Goal: Task Accomplishment & Management: Manage account settings

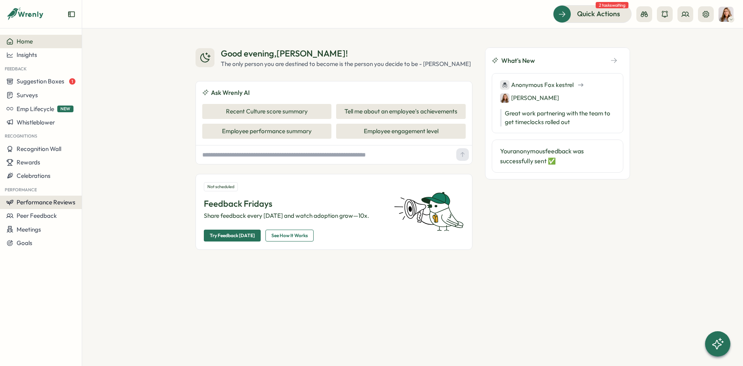
click at [49, 204] on span "Performance Reviews" at bounding box center [46, 202] width 59 height 8
drag, startPoint x: 109, startPoint y: 189, endPoint x: 114, endPoint y: 189, distance: 4.8
click at [109, 189] on div "Reviews" at bounding box center [114, 187] width 61 height 9
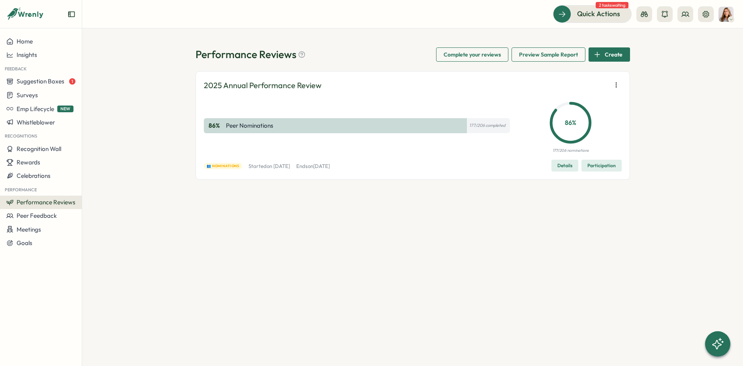
click at [601, 166] on span "Participation" at bounding box center [602, 165] width 28 height 11
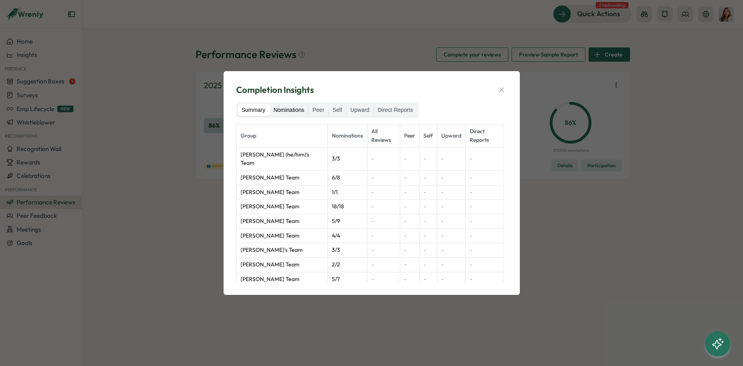
click at [281, 110] on label "Nominations" at bounding box center [288, 110] width 39 height 13
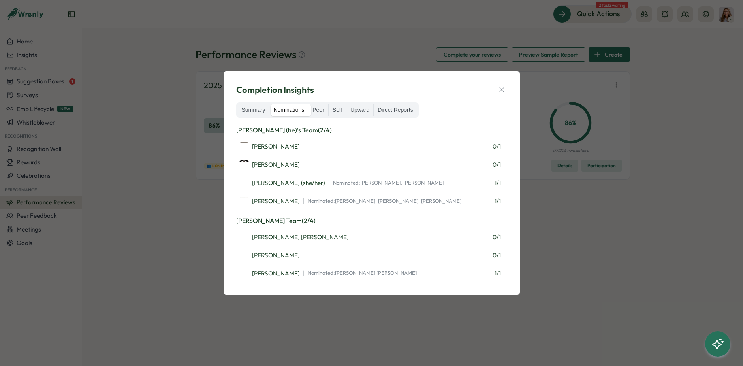
scroll to position [181, 0]
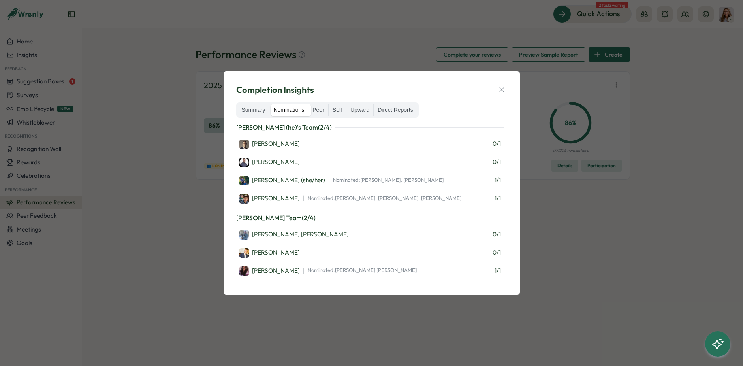
drag, startPoint x: 260, startPoint y: 106, endPoint x: 313, endPoint y: 118, distance: 55.0
click at [260, 106] on label "Summary" at bounding box center [254, 110] width 32 height 13
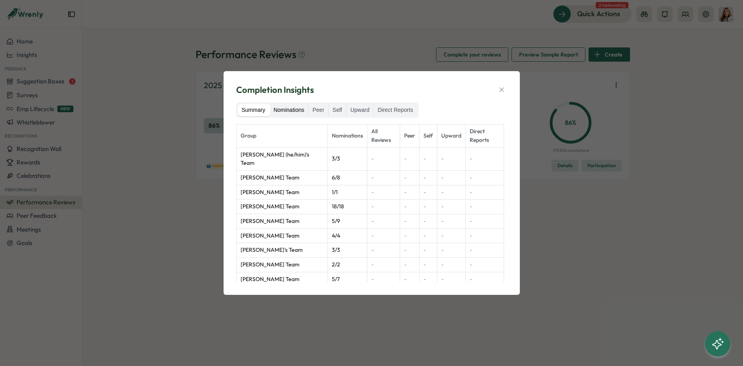
drag, startPoint x: 282, startPoint y: 109, endPoint x: 302, endPoint y: 114, distance: 20.3
click at [282, 109] on label "Nominations" at bounding box center [288, 110] width 39 height 13
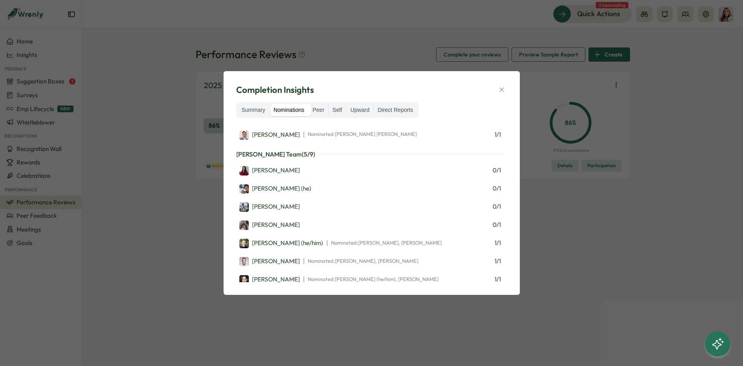
scroll to position [390, 0]
click at [503, 87] on icon "button" at bounding box center [502, 90] width 8 height 8
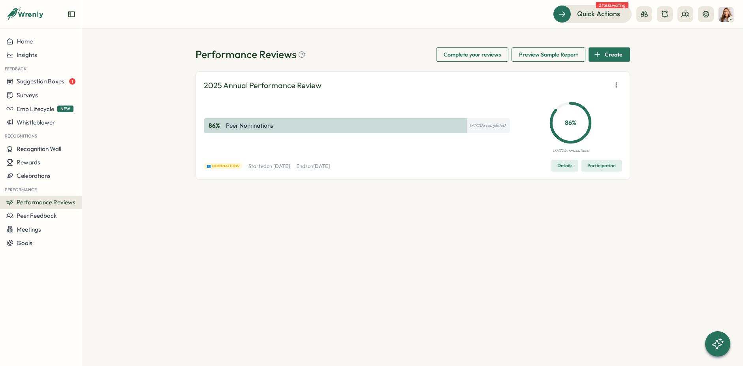
click at [609, 167] on span "Participation" at bounding box center [602, 165] width 28 height 11
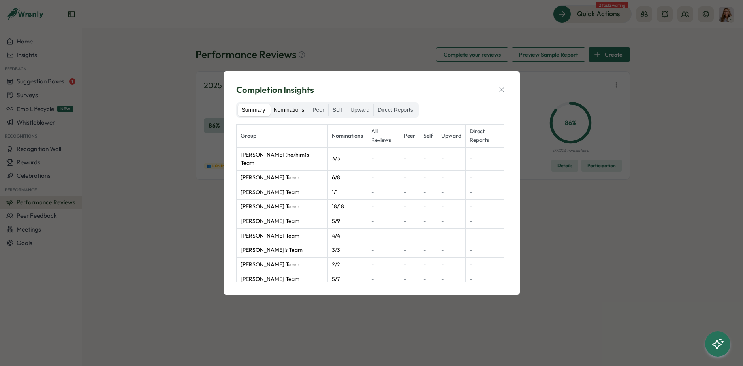
click at [294, 111] on label "Nominations" at bounding box center [288, 110] width 39 height 13
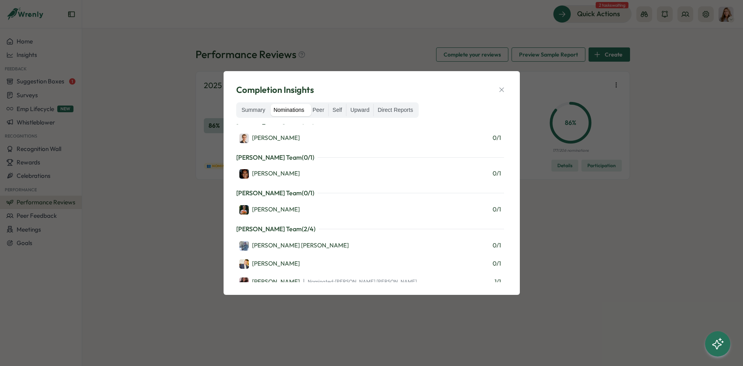
scroll to position [0, 0]
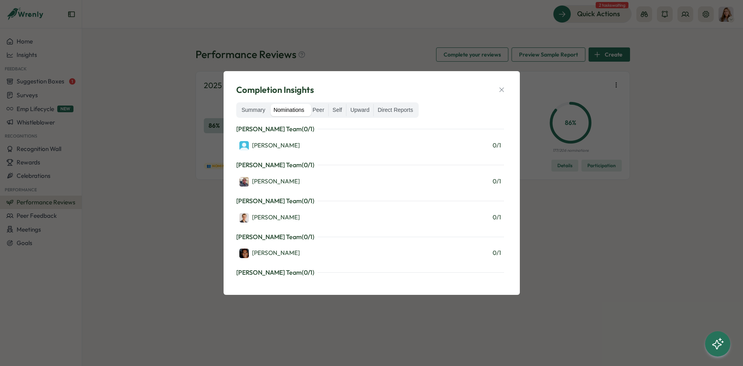
drag, startPoint x: 503, startPoint y: 89, endPoint x: 284, endPoint y: 6, distance: 234.3
click at [497, 85] on button "button" at bounding box center [501, 89] width 11 height 11
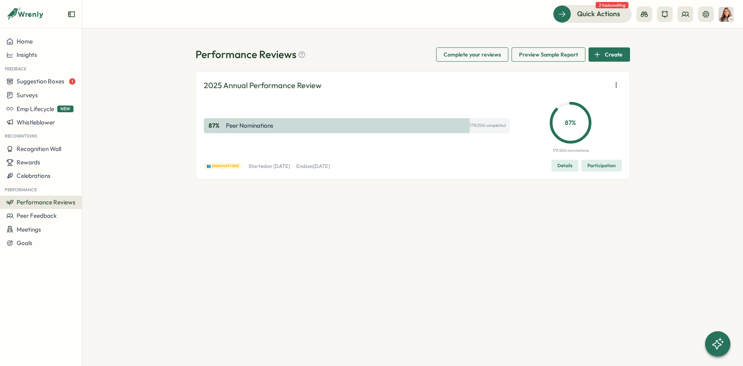
click at [596, 166] on span "Participation" at bounding box center [602, 165] width 28 height 11
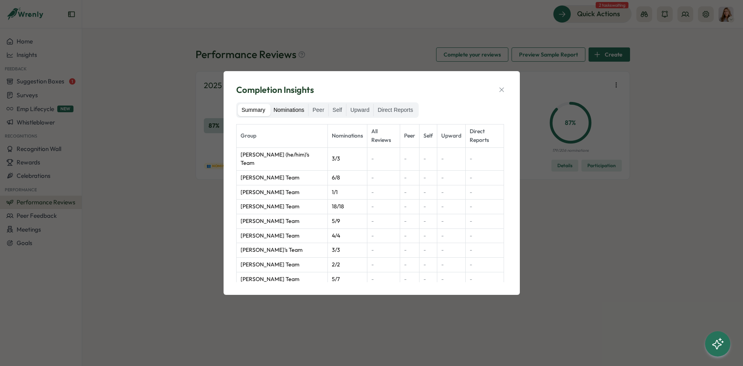
click at [290, 110] on label "Nominations" at bounding box center [288, 110] width 39 height 13
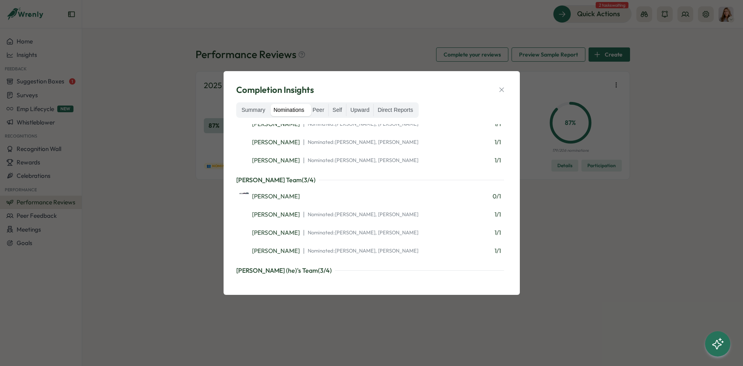
scroll to position [1068, 0]
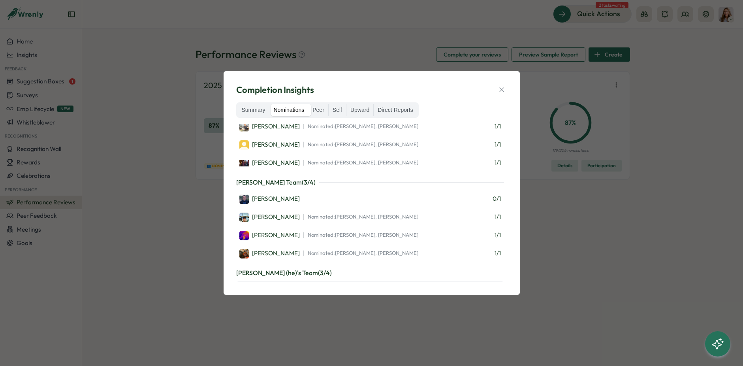
drag, startPoint x: 298, startPoint y: 251, endPoint x: 248, endPoint y: 251, distance: 49.8
click at [248, 284] on div "[PERSON_NAME] 0 / 1" at bounding box center [370, 289] width 262 height 10
copy div "[PERSON_NAME]"
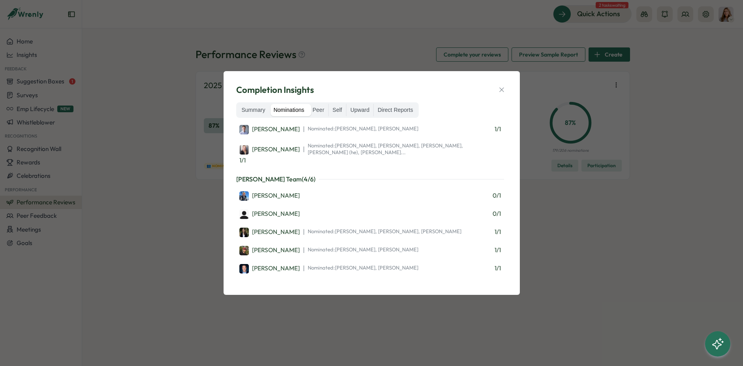
scroll to position [469, 0]
click at [500, 90] on icon "button" at bounding box center [502, 90] width 8 height 8
